Goal: Transaction & Acquisition: Obtain resource

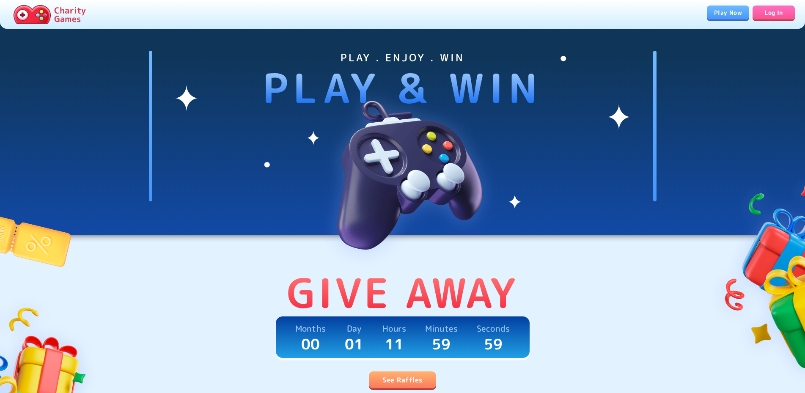
click at [416, 372] on link "See Raffles" at bounding box center [402, 379] width 67 height 17
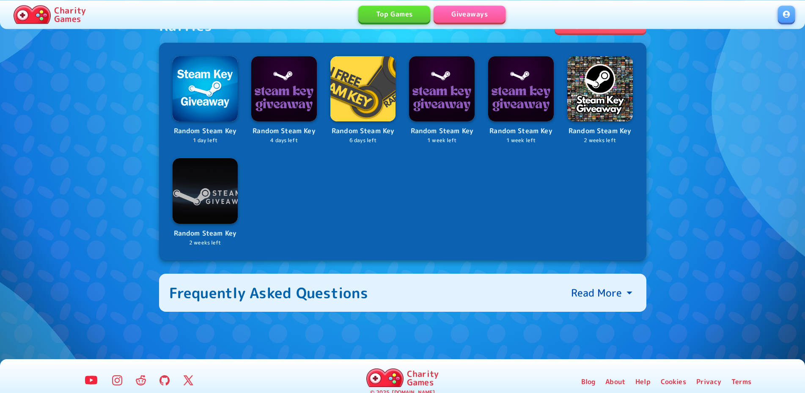
scroll to position [344, 0]
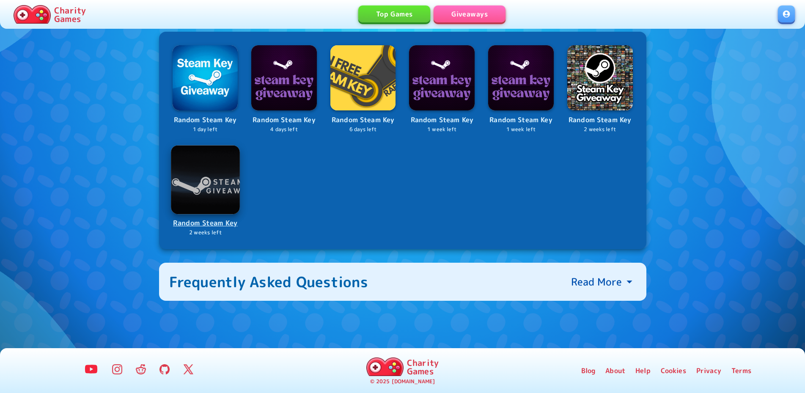
click at [216, 223] on p "Random Steam Key" at bounding box center [205, 222] width 67 height 11
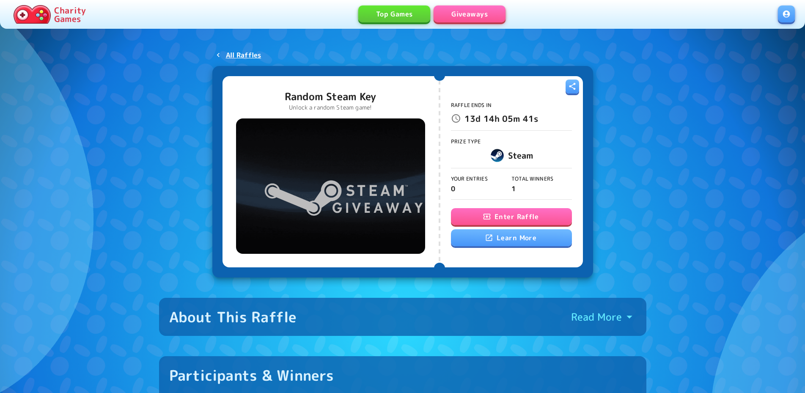
click at [485, 213] on button "Enter Raffle" at bounding box center [511, 216] width 121 height 17
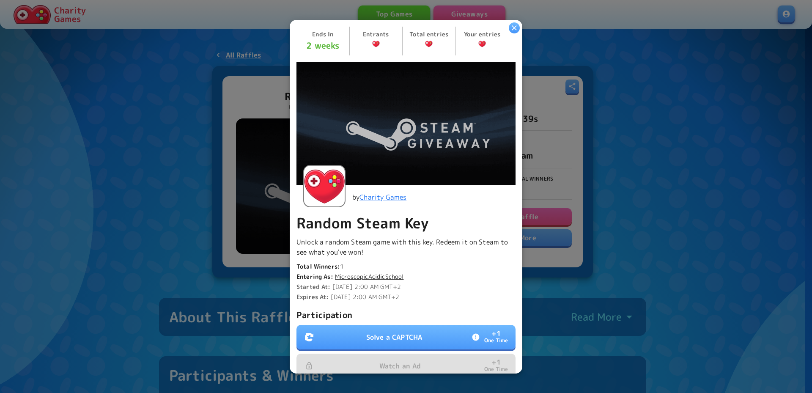
click at [407, 332] on p "Solve a CAPTCHA" at bounding box center [394, 337] width 56 height 10
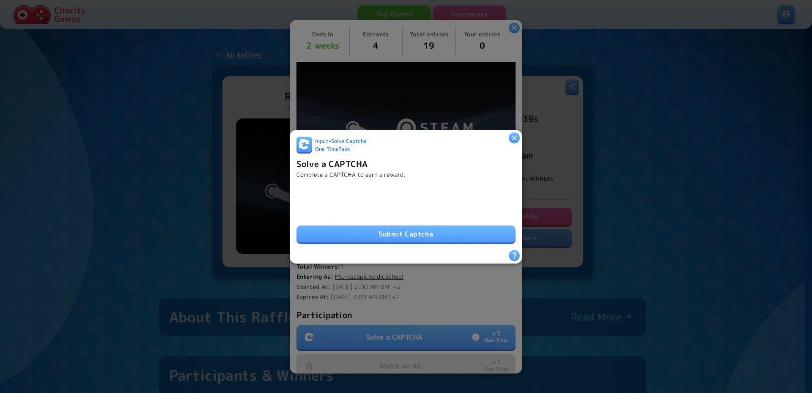
click at [377, 227] on button "Submit Captcha" at bounding box center [405, 233] width 219 height 17
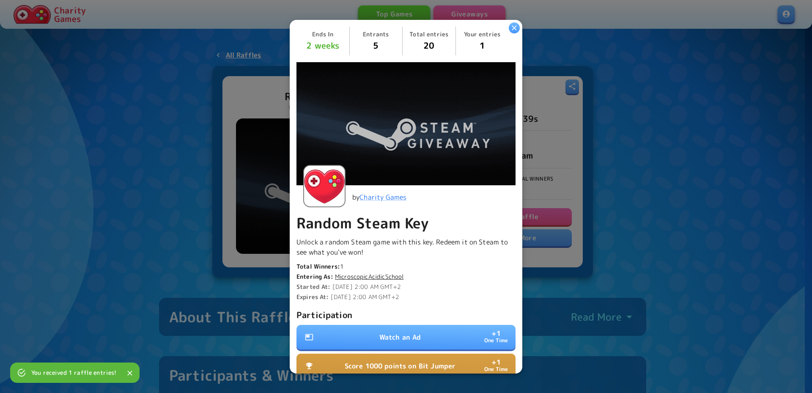
scroll to position [156, 0]
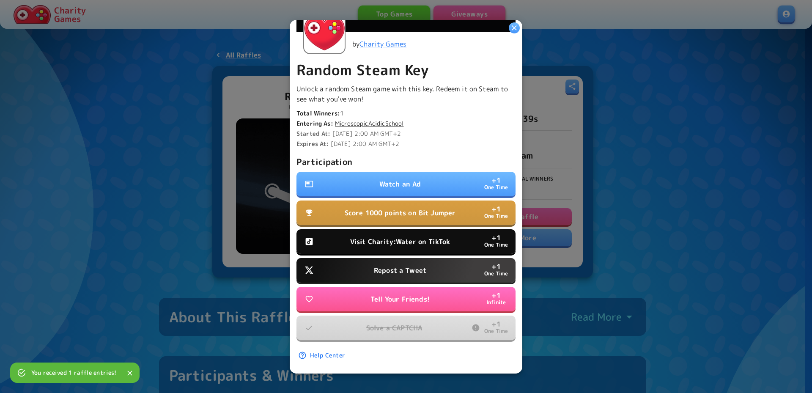
click at [386, 294] on p "Tell Your Friends!" at bounding box center [399, 299] width 59 height 10
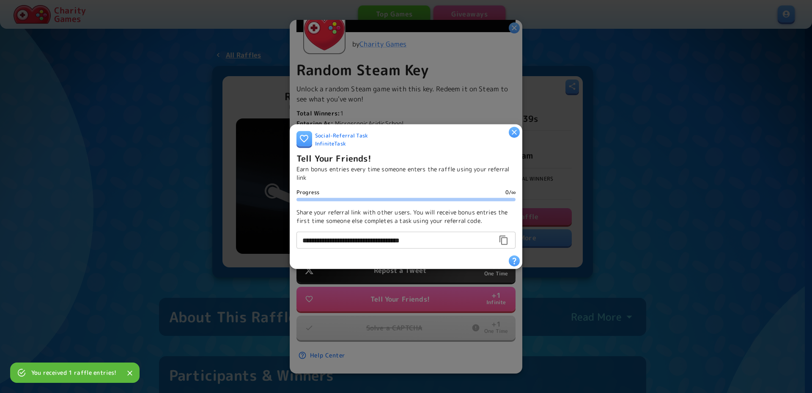
click at [512, 124] on div "**********" at bounding box center [406, 196] width 233 height 145
click at [513, 129] on icon "button" at bounding box center [514, 131] width 5 height 5
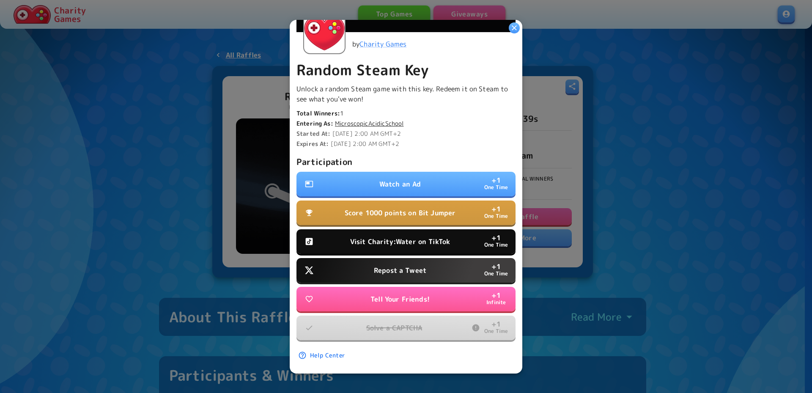
click at [412, 266] on p "Repost a Tweet" at bounding box center [400, 270] width 52 height 10
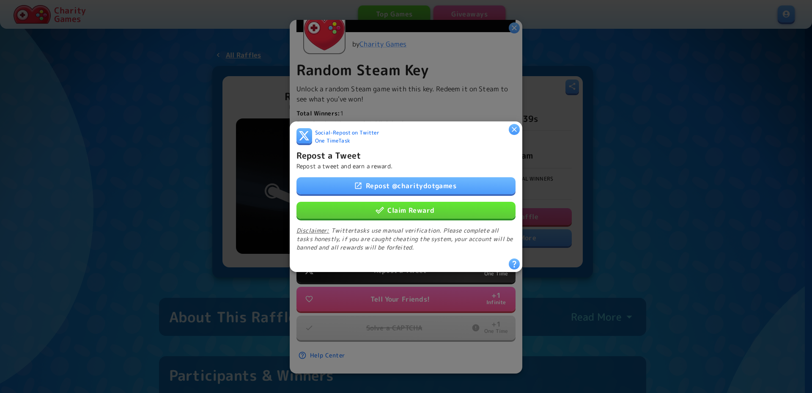
click at [434, 207] on button "Claim Reward" at bounding box center [405, 209] width 219 height 17
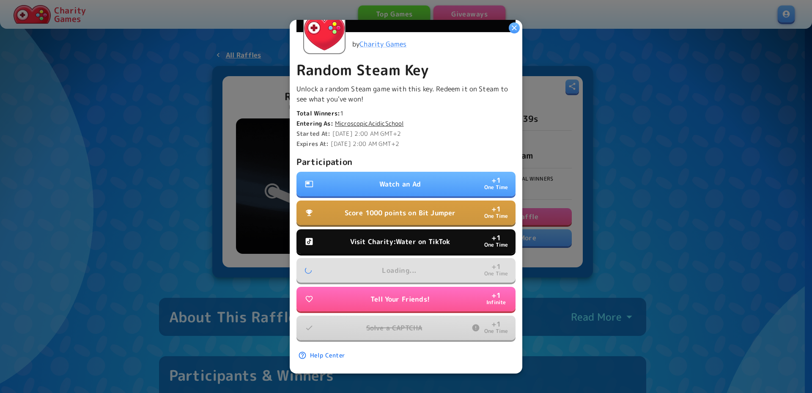
click at [438, 236] on p "Visit Charity:Water on TikTok" at bounding box center [400, 241] width 100 height 10
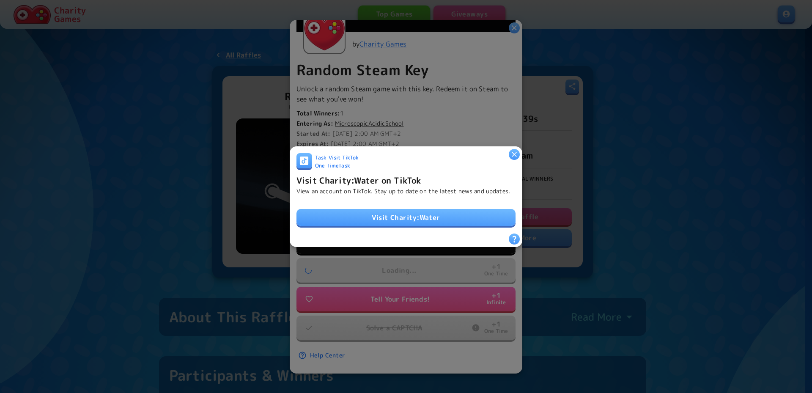
click at [429, 217] on link "Visit Charity:Water" at bounding box center [405, 217] width 219 height 17
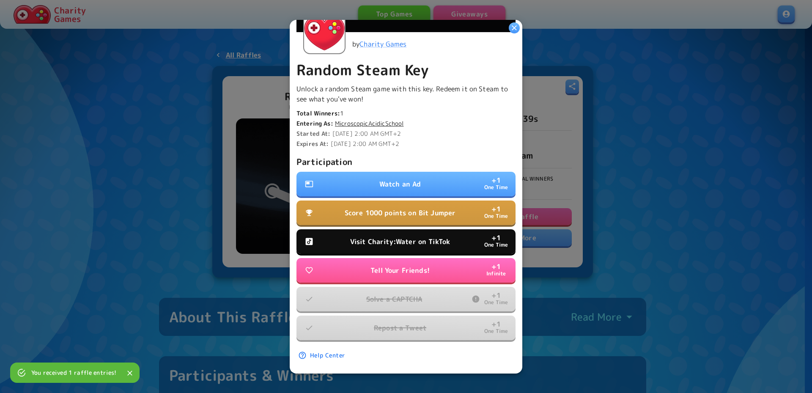
click at [380, 236] on p "Visit Charity:Water on TikTok" at bounding box center [400, 241] width 100 height 10
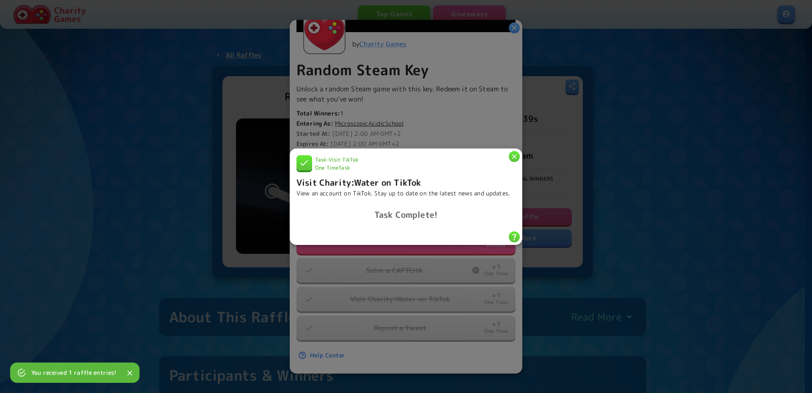
click at [401, 220] on h6 "Task Complete!" at bounding box center [405, 215] width 219 height 14
click at [508, 149] on div "Task - Visit TikTok One Time Task Visit Charity:Water on TikTok View an account…" at bounding box center [406, 196] width 233 height 96
click at [513, 152] on icon "button" at bounding box center [514, 156] width 8 height 8
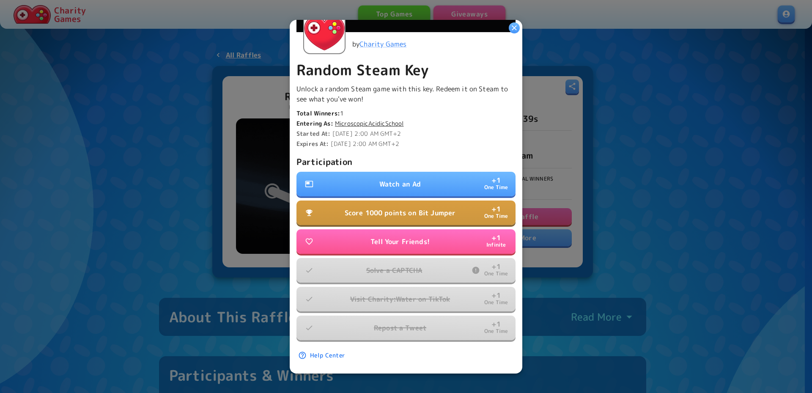
click at [422, 208] on p "Score 1000 points on Bit Jumper" at bounding box center [400, 213] width 111 height 10
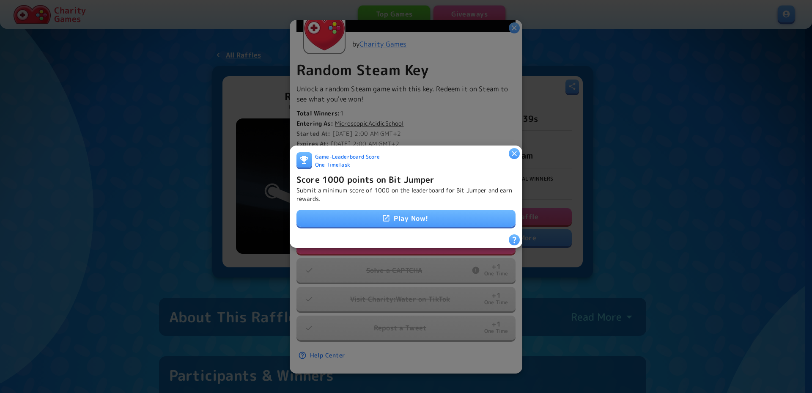
click at [416, 211] on link "Play Now!" at bounding box center [405, 218] width 219 height 17
click at [512, 151] on icon "button" at bounding box center [514, 153] width 8 height 8
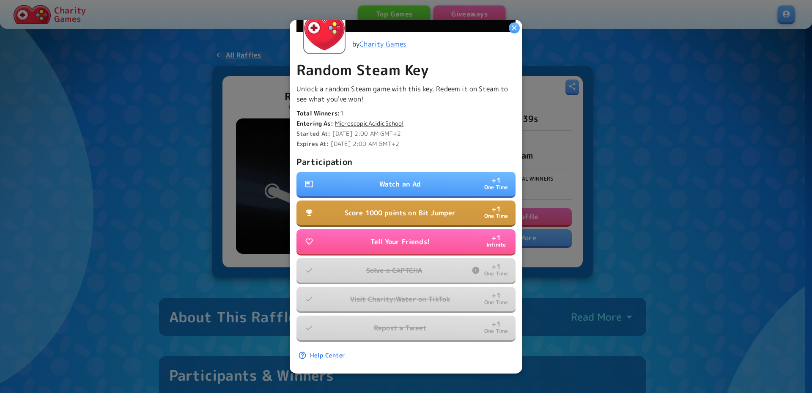
click at [429, 172] on button "Watch an Ad + 1 One Time" at bounding box center [405, 184] width 219 height 25
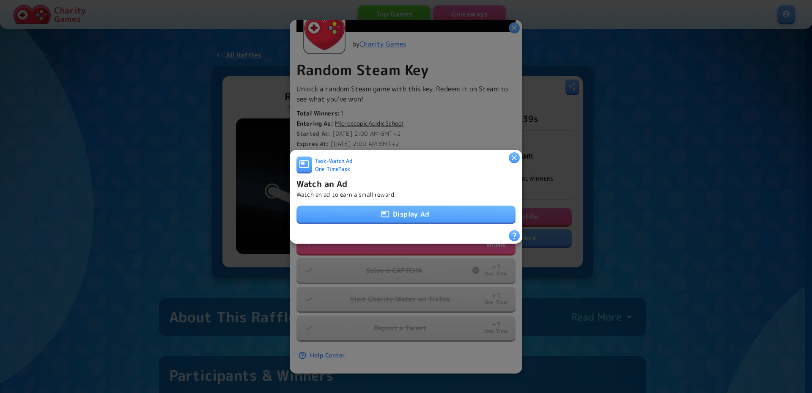
click at [397, 216] on button "Display Ad" at bounding box center [405, 213] width 219 height 17
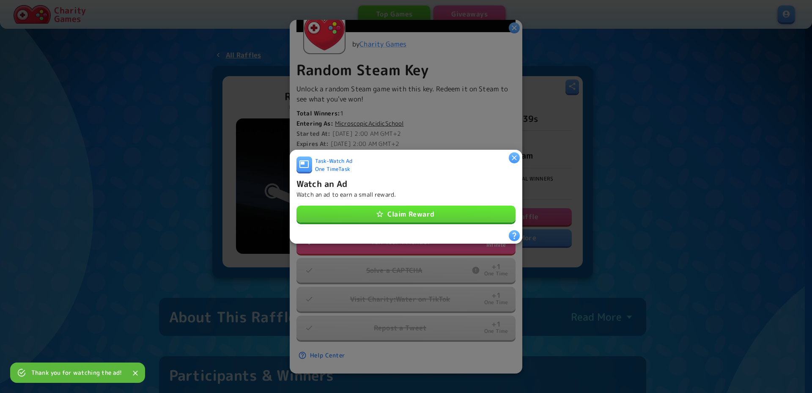
click at [517, 153] on icon "button" at bounding box center [514, 157] width 8 height 8
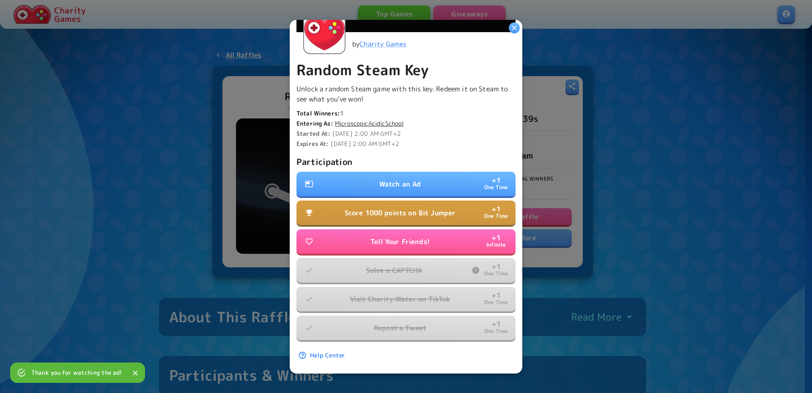
click at [518, 29] on icon "button" at bounding box center [514, 27] width 8 height 8
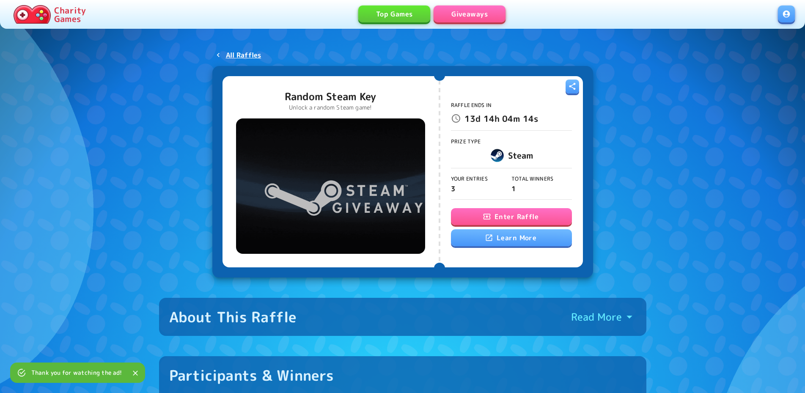
click at [513, 219] on button "Enter Raffle" at bounding box center [511, 216] width 121 height 17
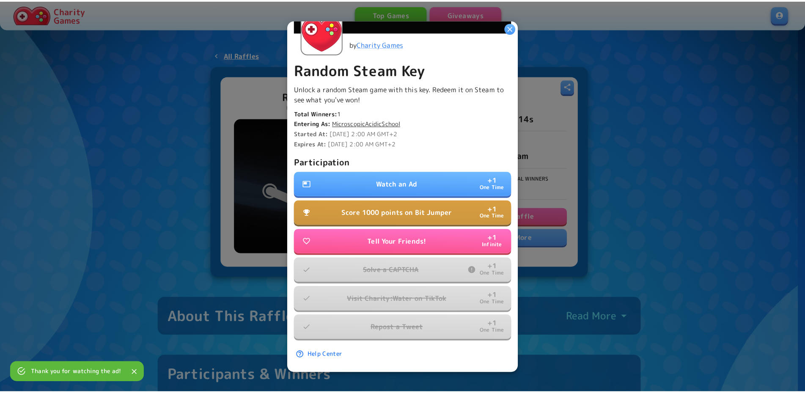
scroll to position [134, 0]
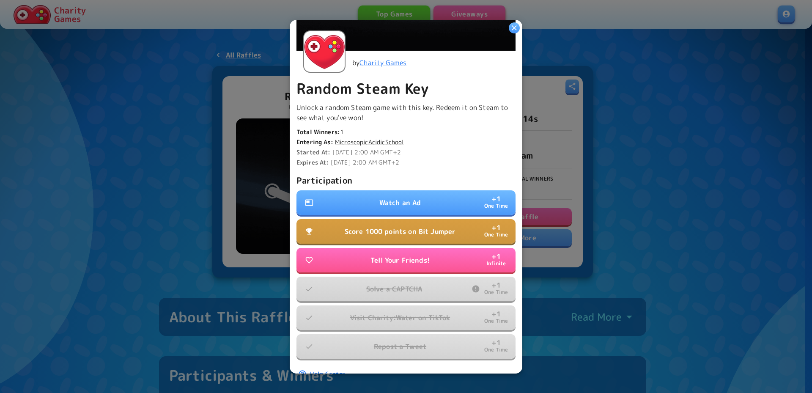
click at [522, 24] on div "Ends In 2 weeks Entrants 5 Total entries 23 Your entries 4 by Charity Games Ran…" at bounding box center [406, 195] width 233 height 353
click at [514, 26] on icon "button" at bounding box center [514, 27] width 8 height 8
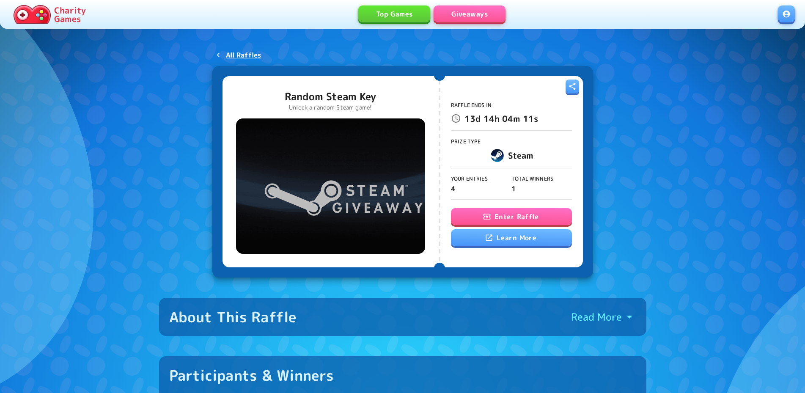
click at [463, 13] on link "Giveaways" at bounding box center [469, 13] width 72 height 17
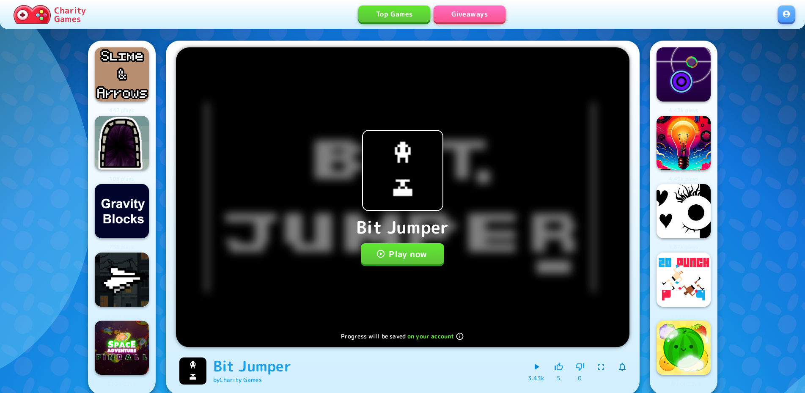
click at [415, 255] on button "Play now" at bounding box center [402, 253] width 83 height 21
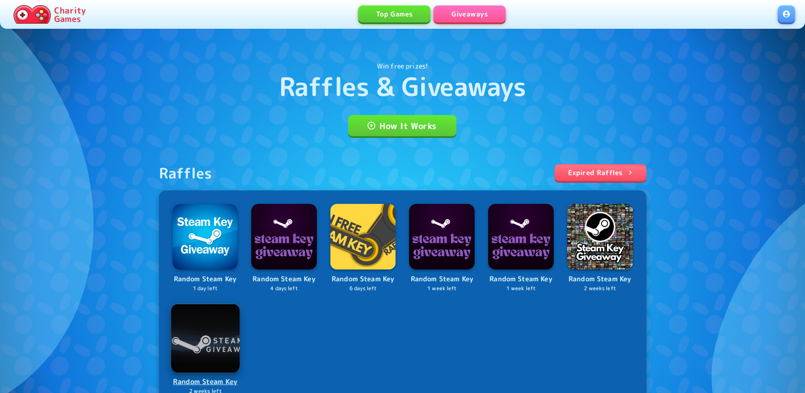
click at [196, 350] on div "Raffles Expired Raffles Random Steam Key 1 day left Random Steam Key 4 days lef…" at bounding box center [402, 286] width 487 height 244
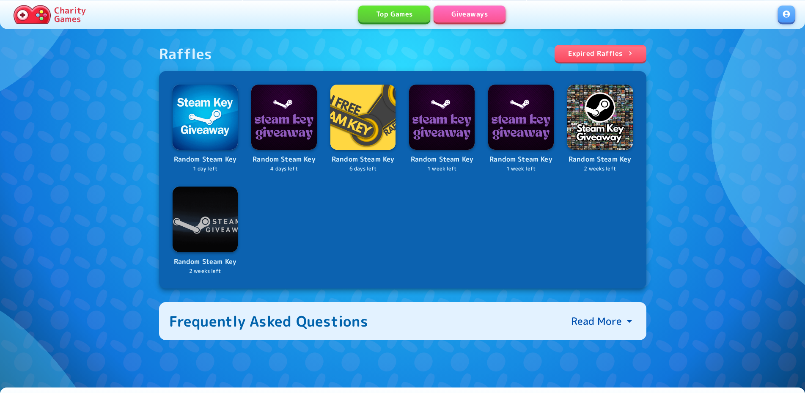
scroll to position [302, 0]
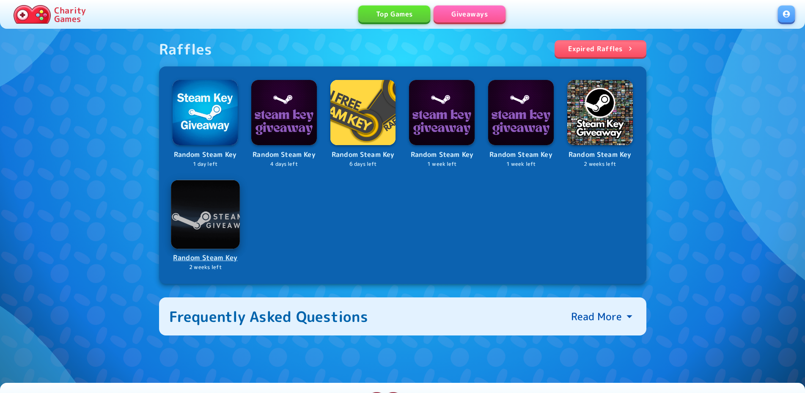
click at [218, 263] on p "Random Steam Key" at bounding box center [205, 257] width 67 height 11
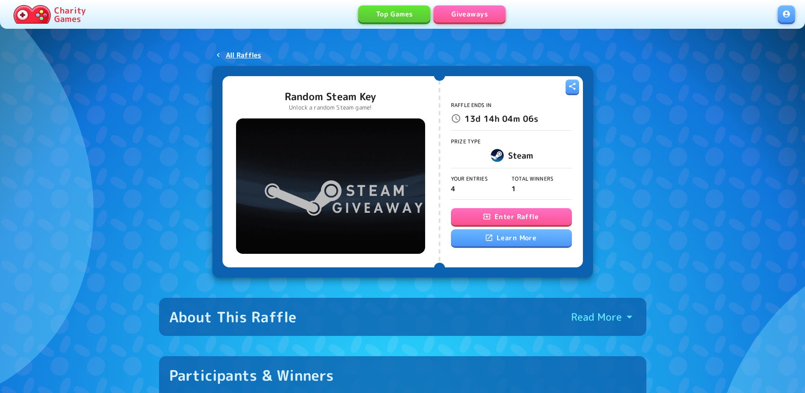
click at [470, 214] on button "Enter Raffle" at bounding box center [511, 216] width 121 height 17
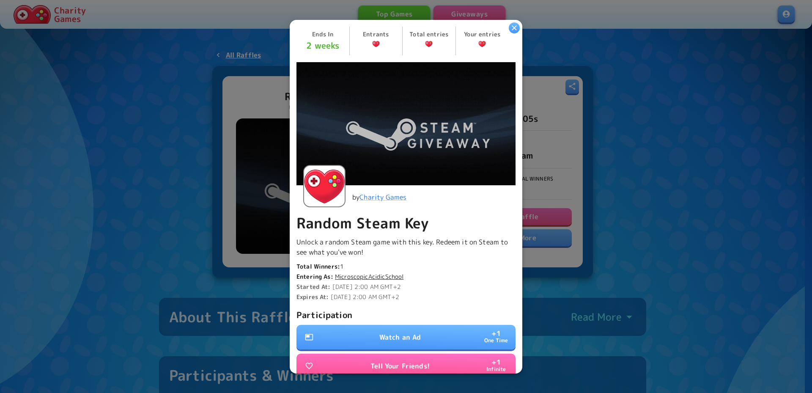
scroll to position [156, 0]
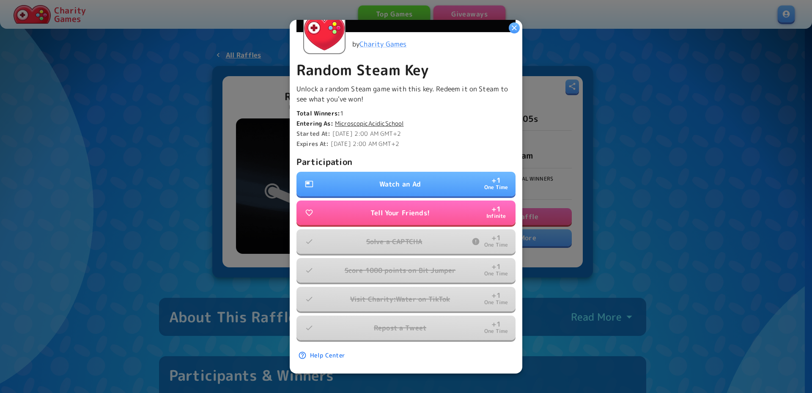
click at [408, 181] on p "Watch an Ad" at bounding box center [400, 184] width 42 height 10
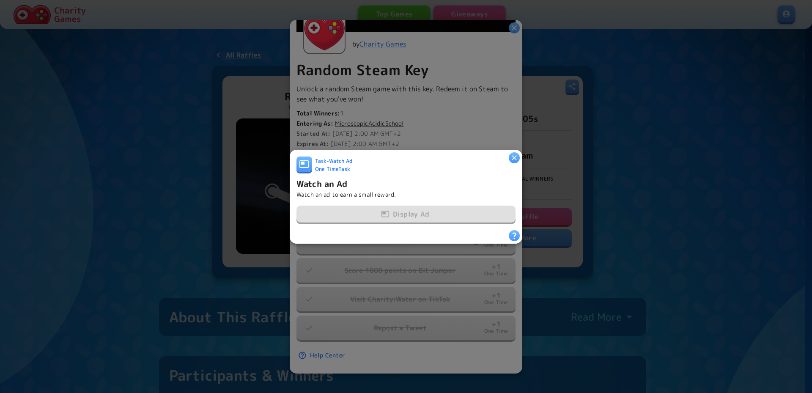
click at [408, 206] on div "Display Ad" at bounding box center [405, 214] width 219 height 18
click at [505, 159] on div "Task - Watch Ad One Time Task" at bounding box center [405, 166] width 219 height 20
click at [511, 154] on icon "button" at bounding box center [514, 157] width 8 height 8
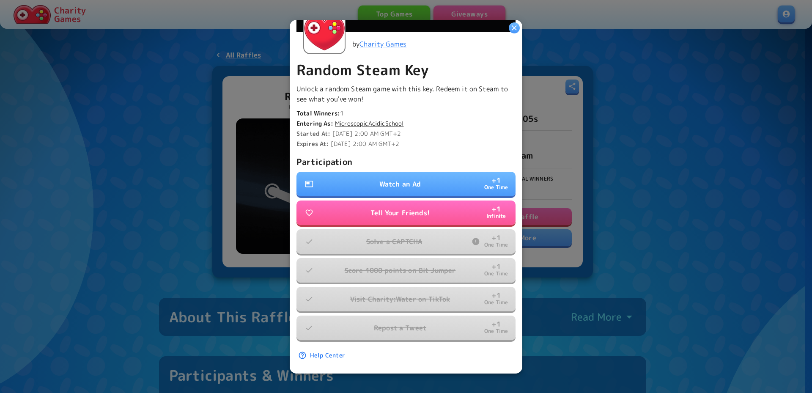
click at [434, 172] on button "Watch an Ad + 1 One Time" at bounding box center [405, 184] width 219 height 25
